Goal: Check status: Check status

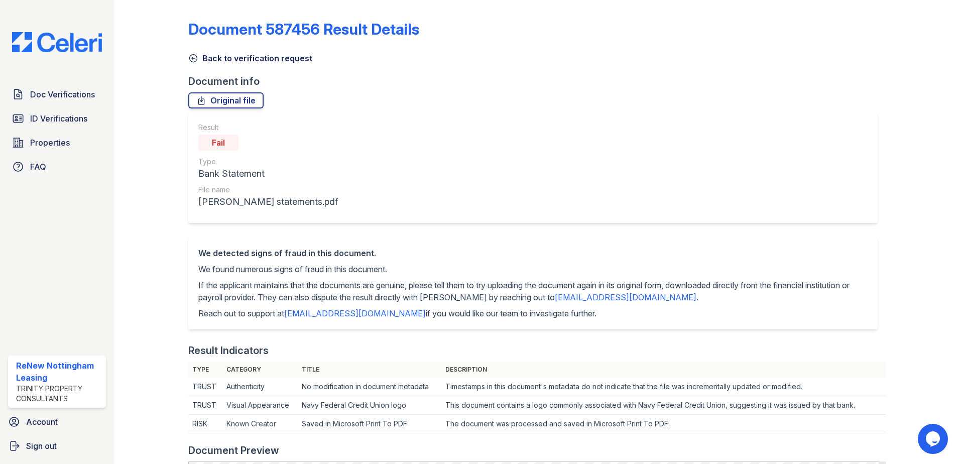
scroll to position [351, 0]
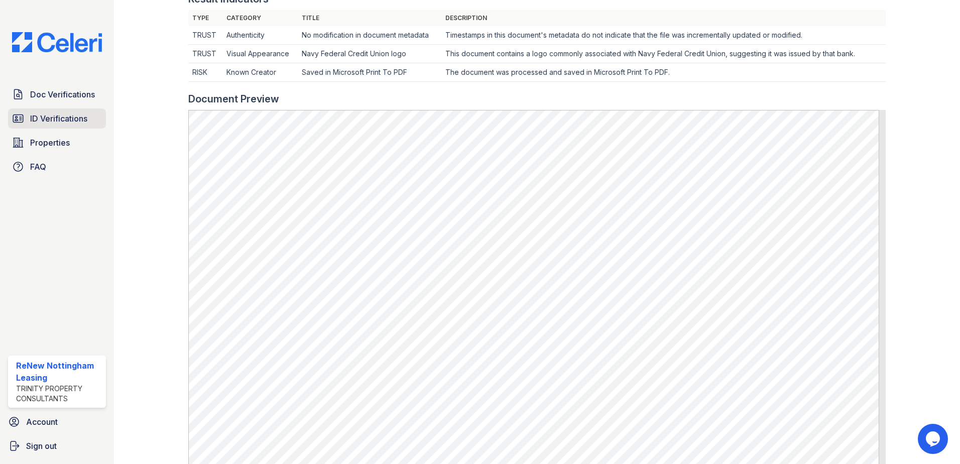
click at [62, 123] on span "ID Verifications" at bounding box center [58, 118] width 57 height 12
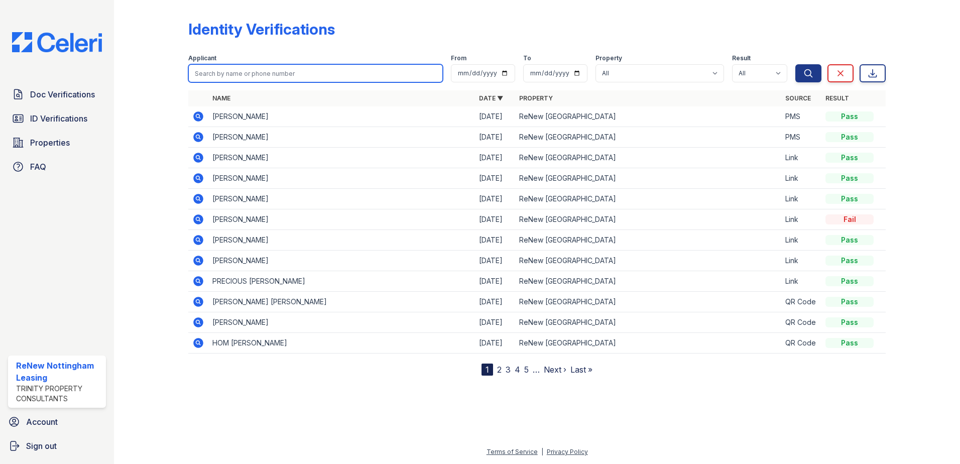
click at [266, 73] on input "search" at bounding box center [315, 73] width 254 height 18
type input "[PERSON_NAME]"
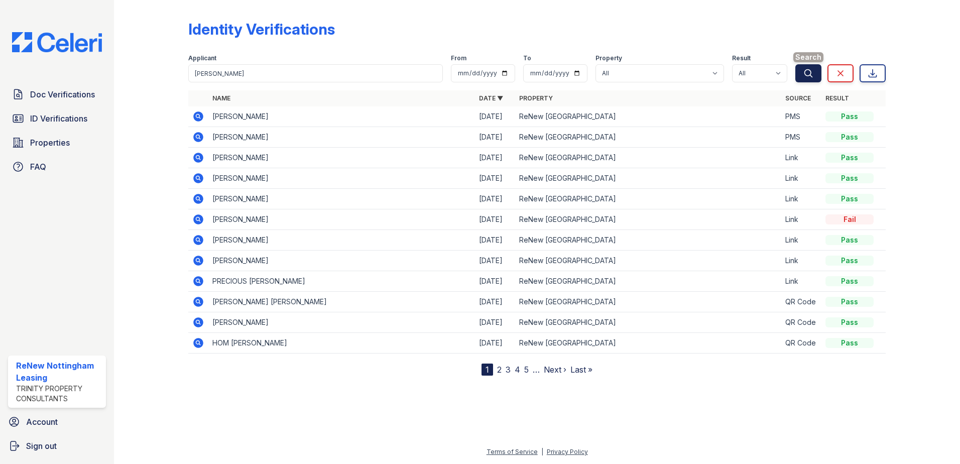
click at [814, 77] on button "Search" at bounding box center [808, 73] width 26 height 18
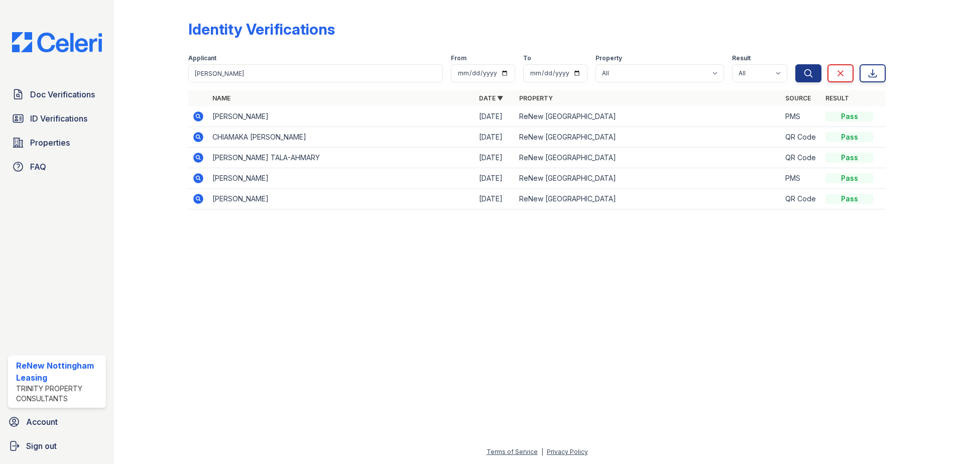
click at [199, 116] on icon at bounding box center [197, 115] width 3 height 3
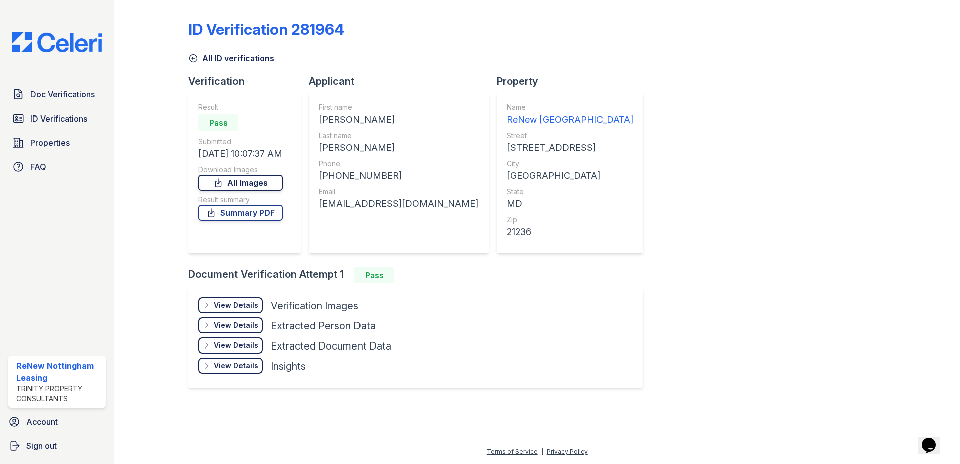
click at [237, 180] on link "All Images" at bounding box center [240, 183] width 84 height 16
click at [232, 184] on link "All Images" at bounding box center [240, 183] width 84 height 16
click at [251, 185] on link "All Images" at bounding box center [240, 183] width 84 height 16
click at [272, 210] on link "Summary PDF" at bounding box center [240, 213] width 84 height 16
